Goal: Check status: Check status

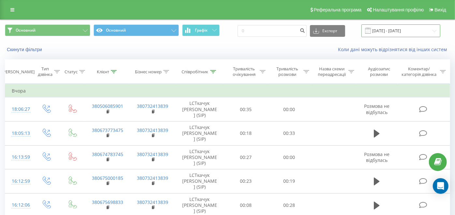
click at [398, 30] on input "[DATE] - [DATE]" at bounding box center [401, 30] width 79 height 13
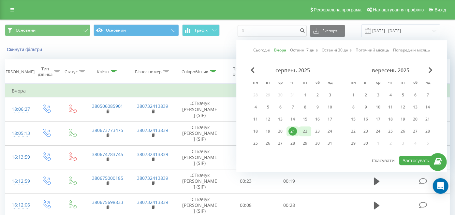
click at [307, 130] on div "22" at bounding box center [305, 131] width 8 height 8
click at [420, 159] on button "Застосувати" at bounding box center [416, 160] width 35 height 9
type input "22.08.2025 - 22.08.2025"
